Goal: Check status: Check status

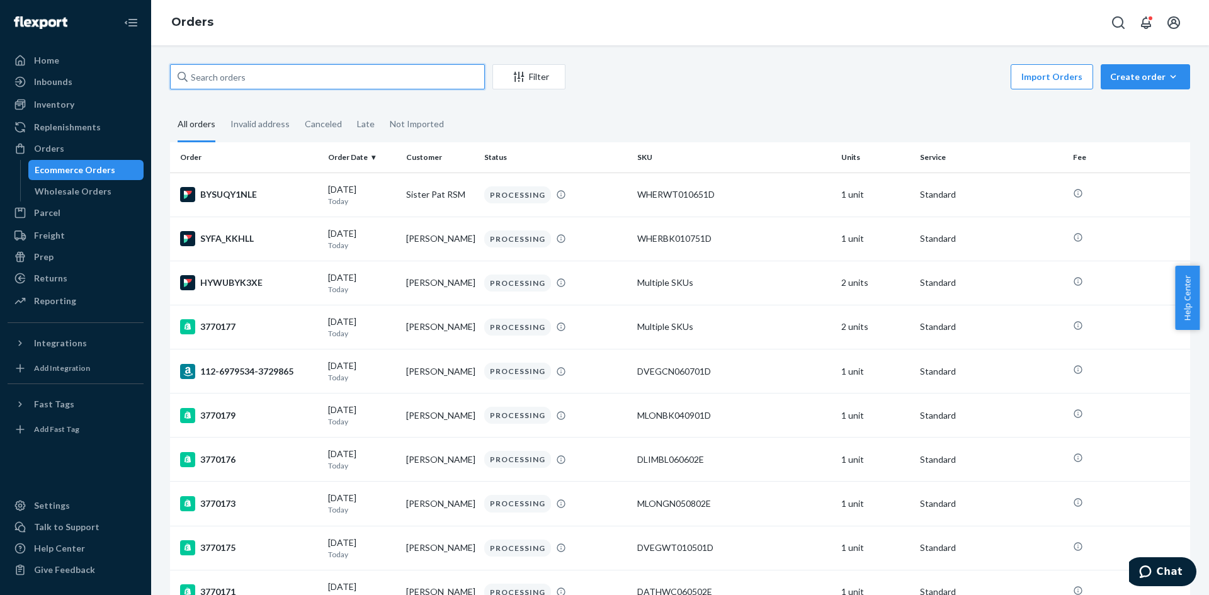
click at [380, 70] on input "text" at bounding box center [327, 76] width 315 height 25
paste input "3770462"
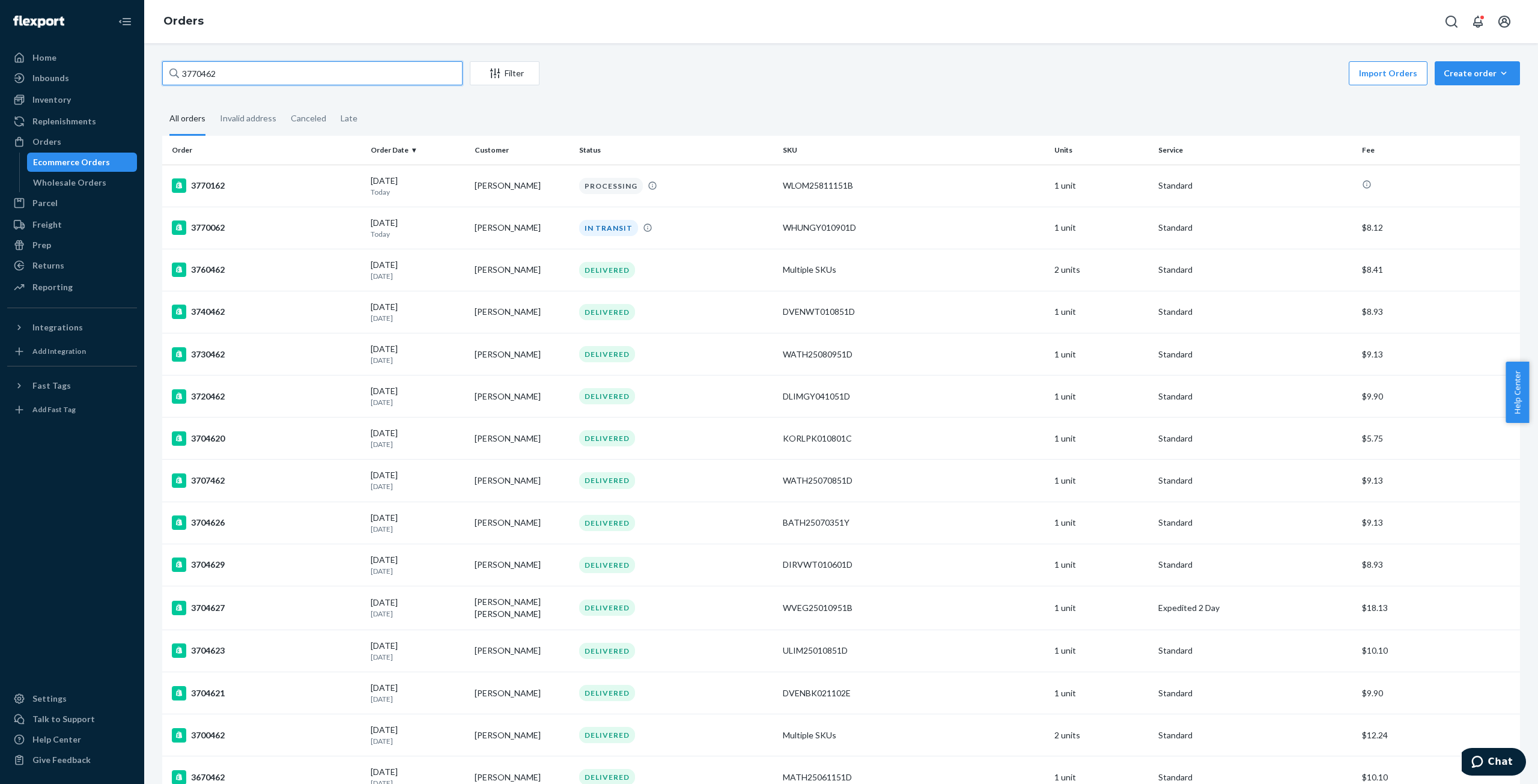
click at [233, 67] on input "3770462" at bounding box center [312, 72] width 301 height 24
paste input "text"
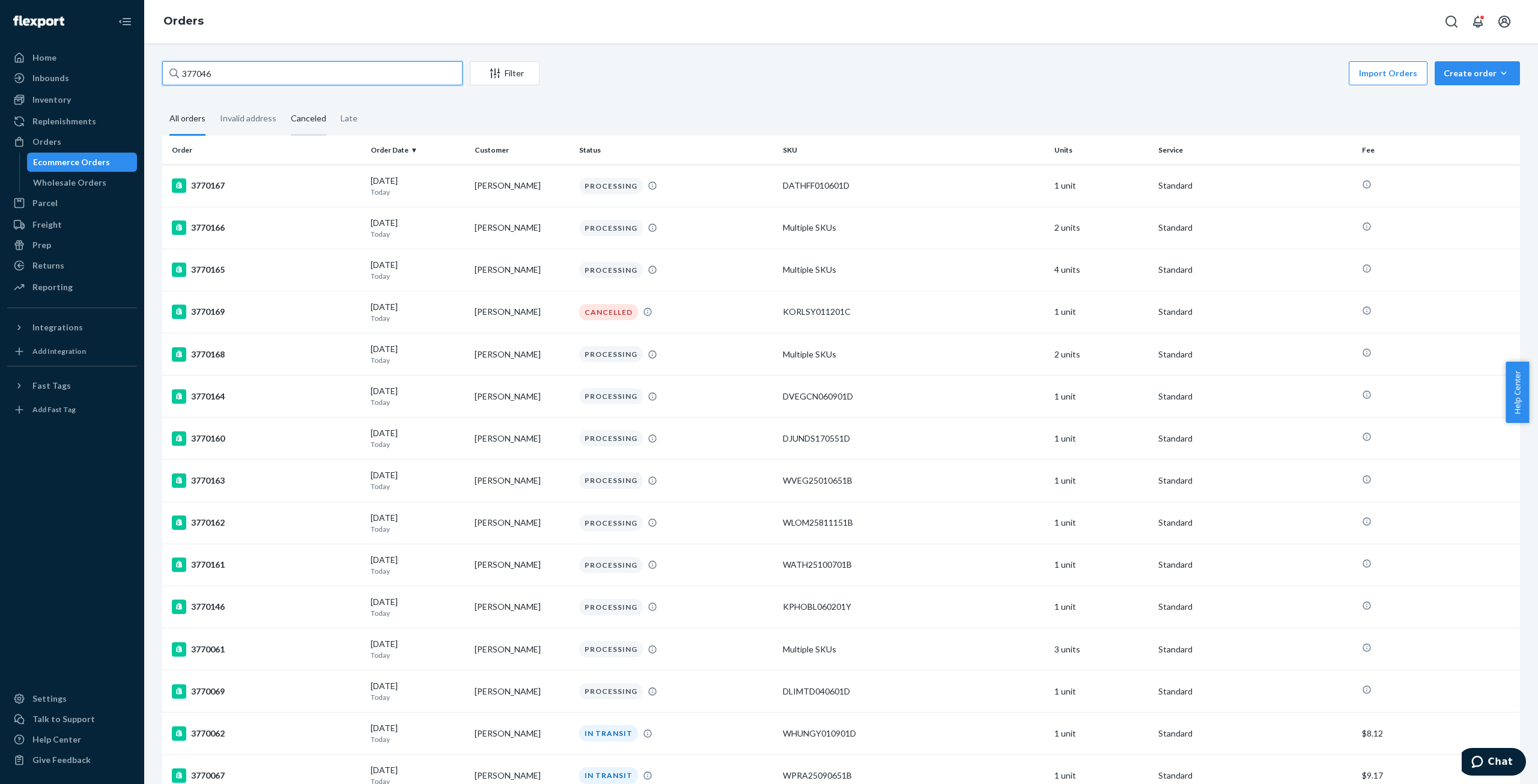
type input "3770462"
click at [298, 78] on input "text" at bounding box center [312, 72] width 301 height 24
click at [310, 76] on input "text" at bounding box center [312, 72] width 301 height 24
paste input "3770462"
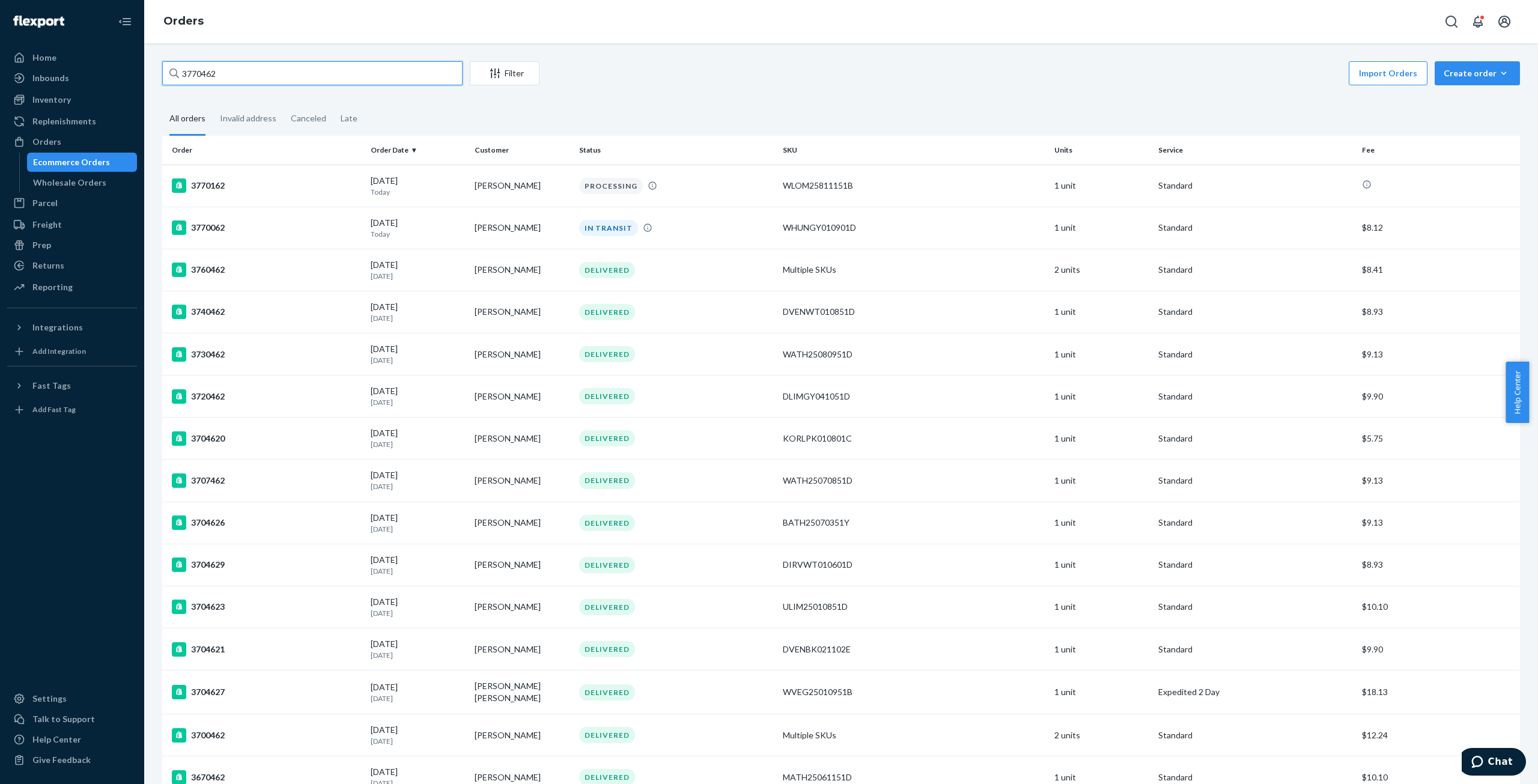
click at [210, 75] on input "3770462" at bounding box center [312, 72] width 301 height 24
paste input "96"
type input "3770496"
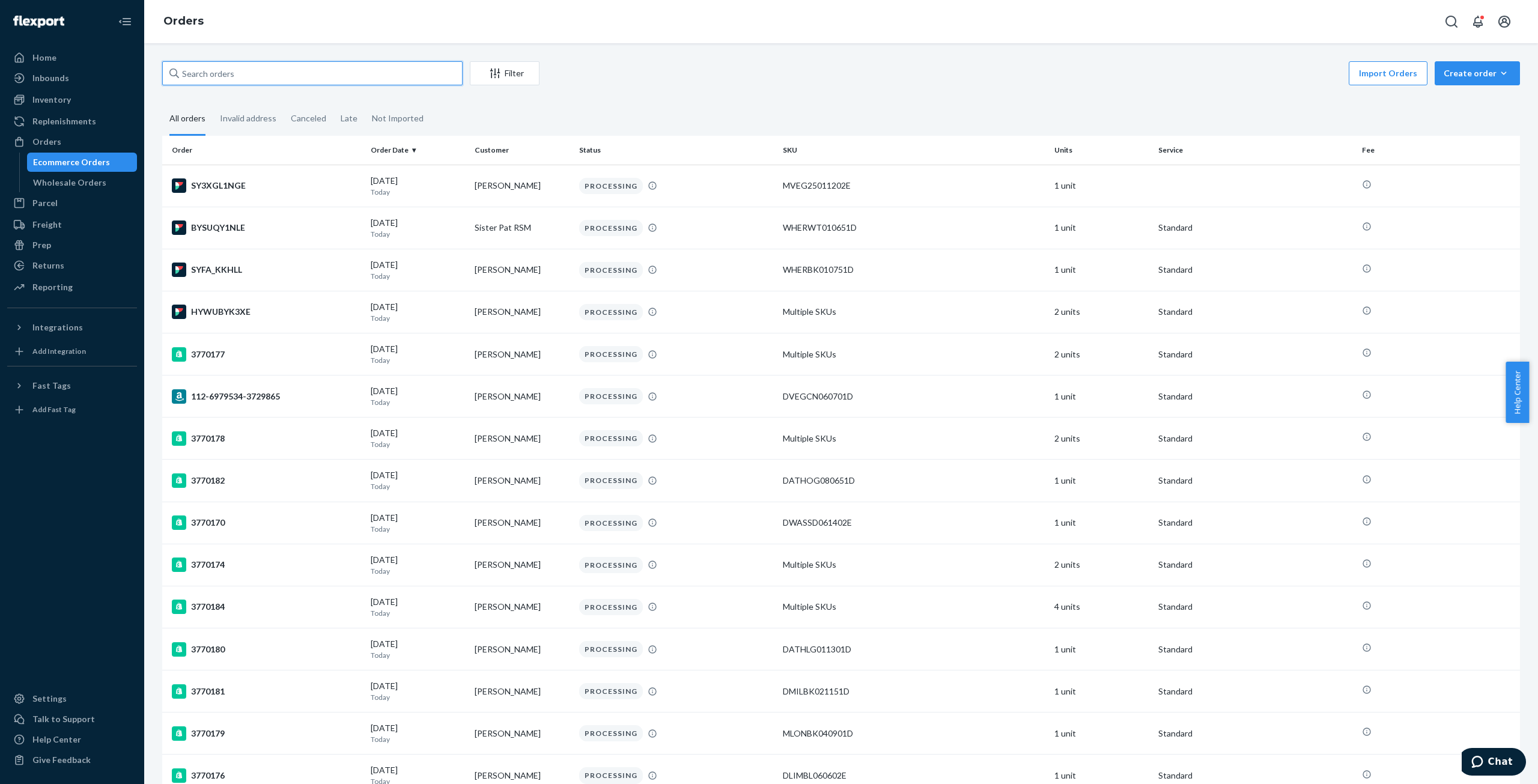
click at [272, 72] on input "text" at bounding box center [312, 72] width 301 height 24
paste input "3770462"
type input "3770462"
click at [294, 66] on input "text" at bounding box center [312, 72] width 301 height 24
paste input "3770462"
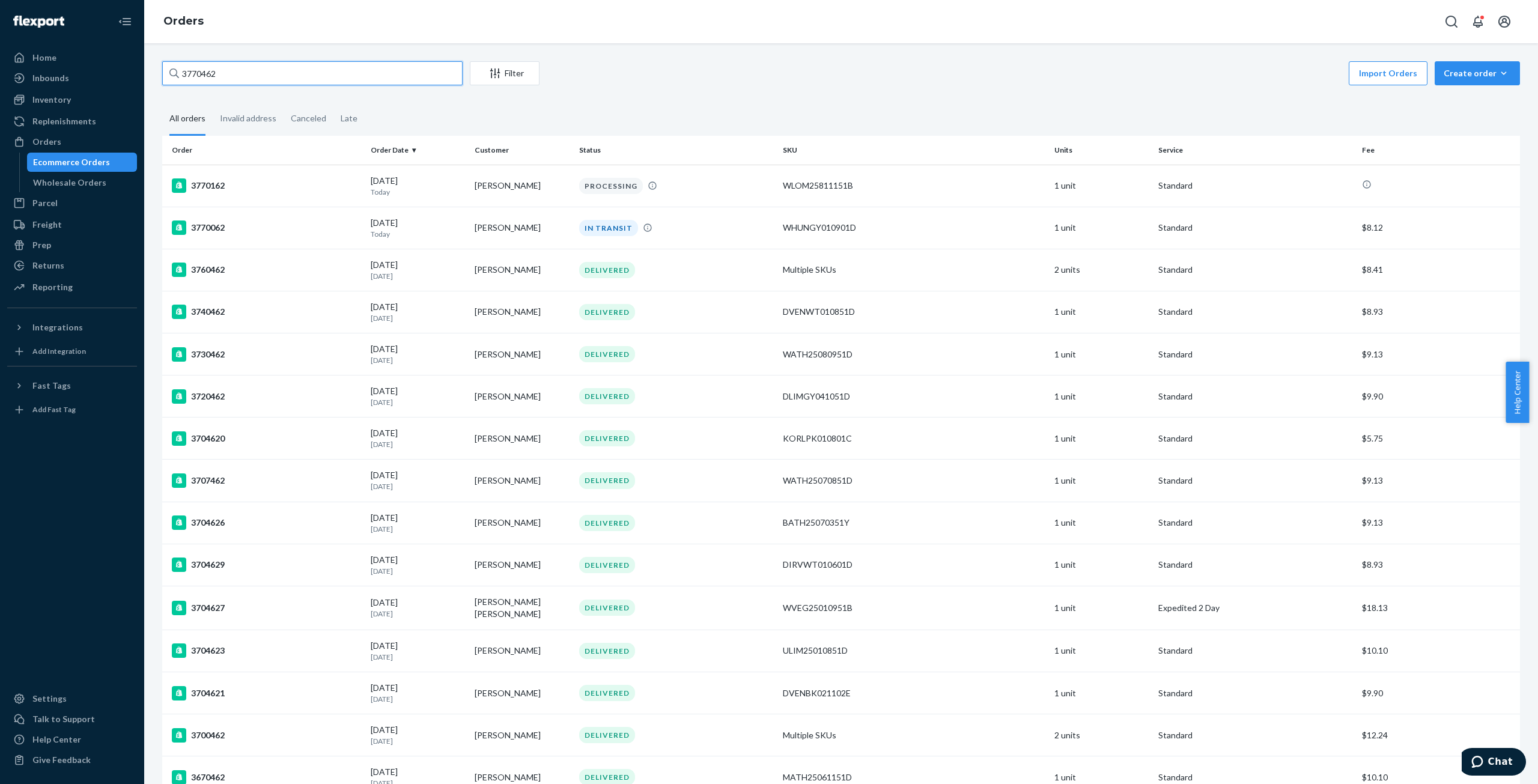
type input "3770462"
click at [294, 67] on input "3770462" at bounding box center [312, 72] width 301 height 24
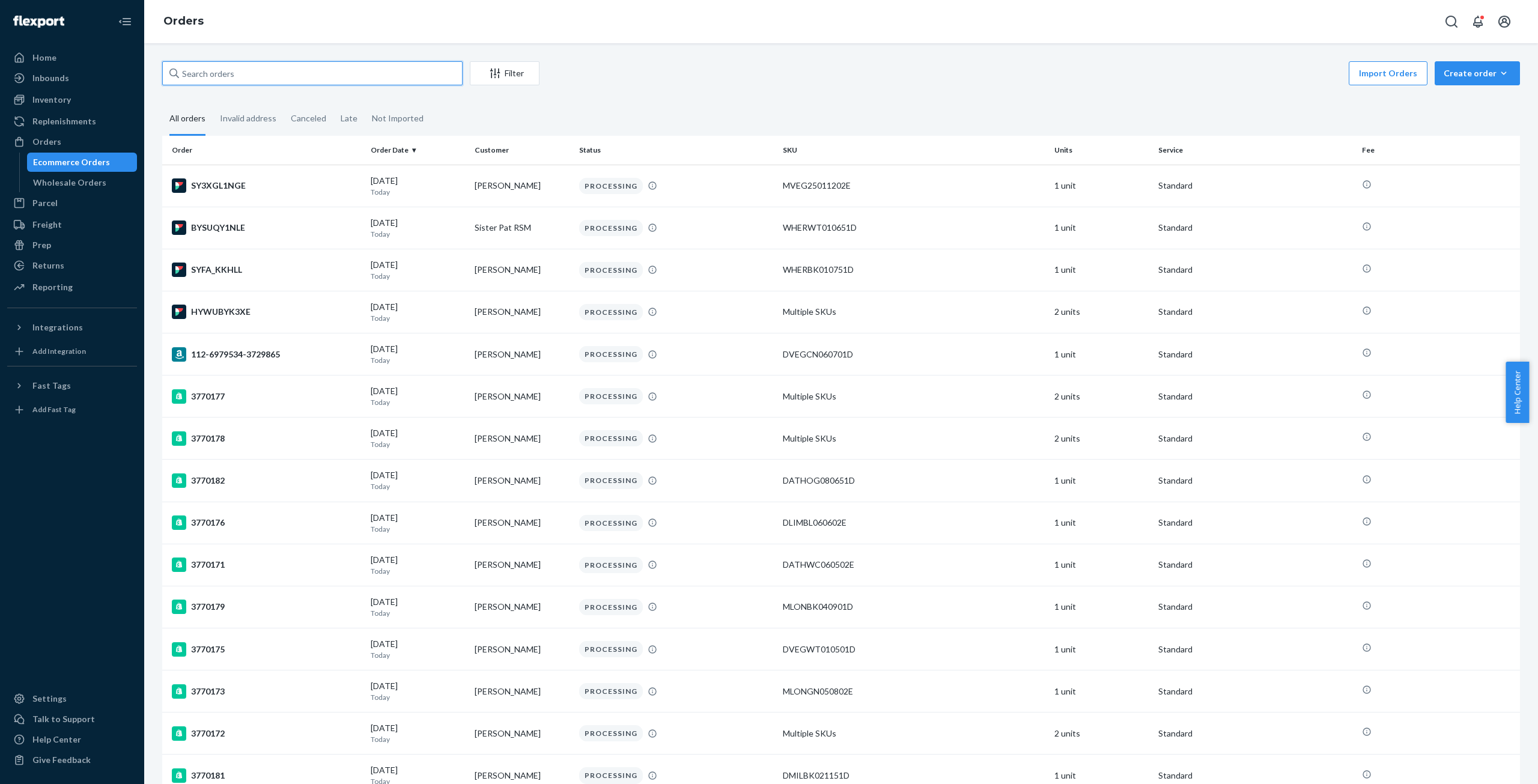
click at [349, 78] on input "text" at bounding box center [312, 72] width 301 height 24
paste input "3770462"
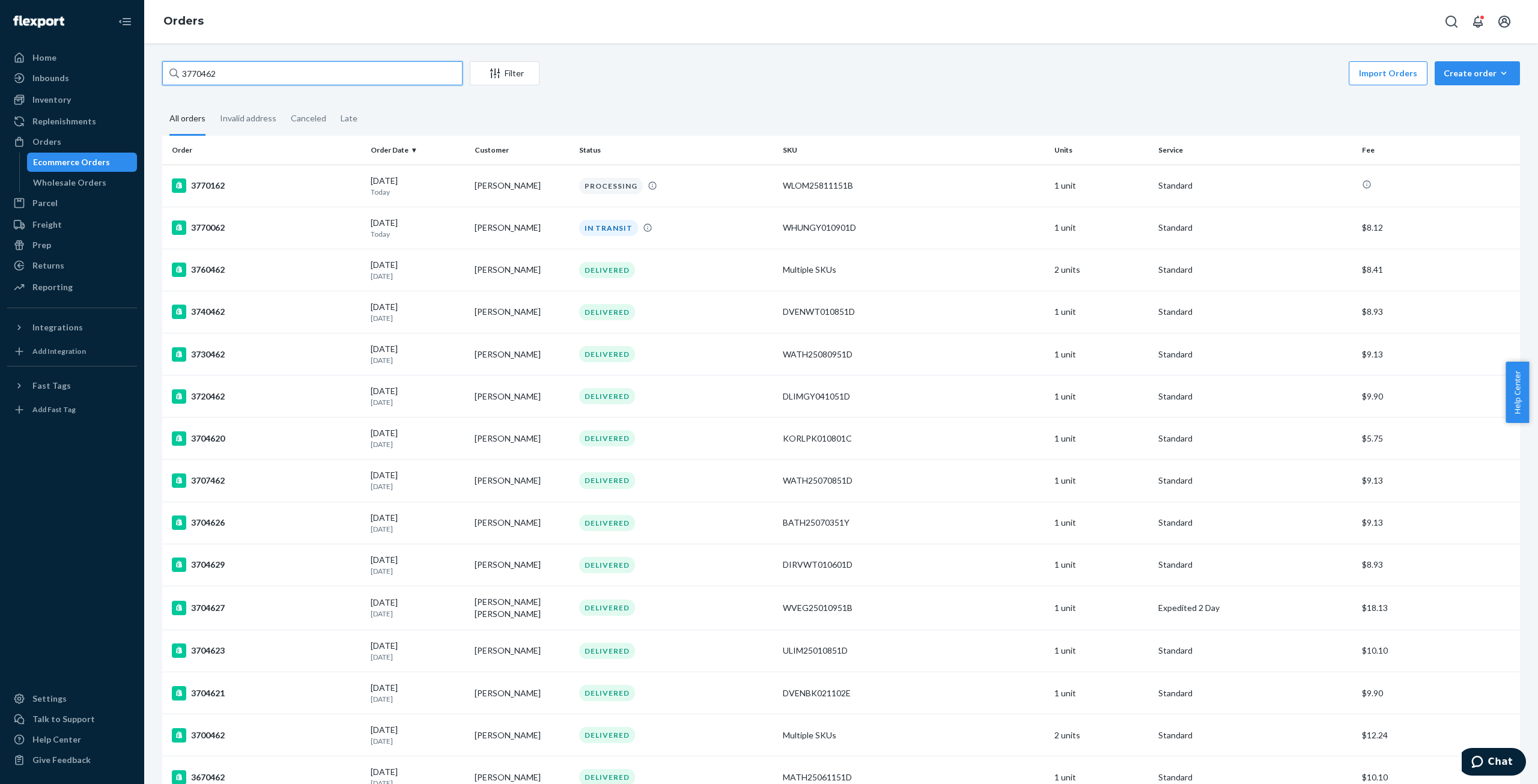
type input "3770462"
